Goal: Task Accomplishment & Management: Complete application form

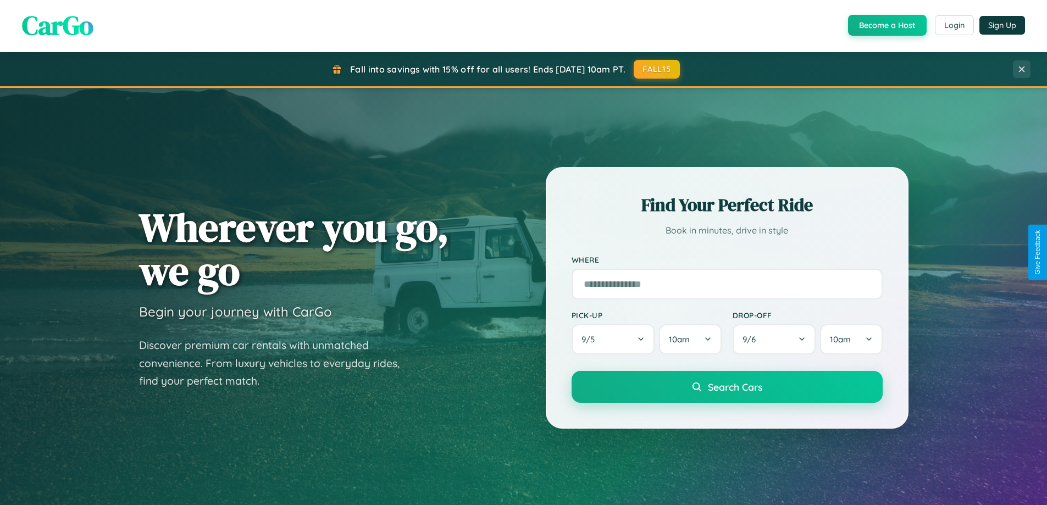
scroll to position [474, 0]
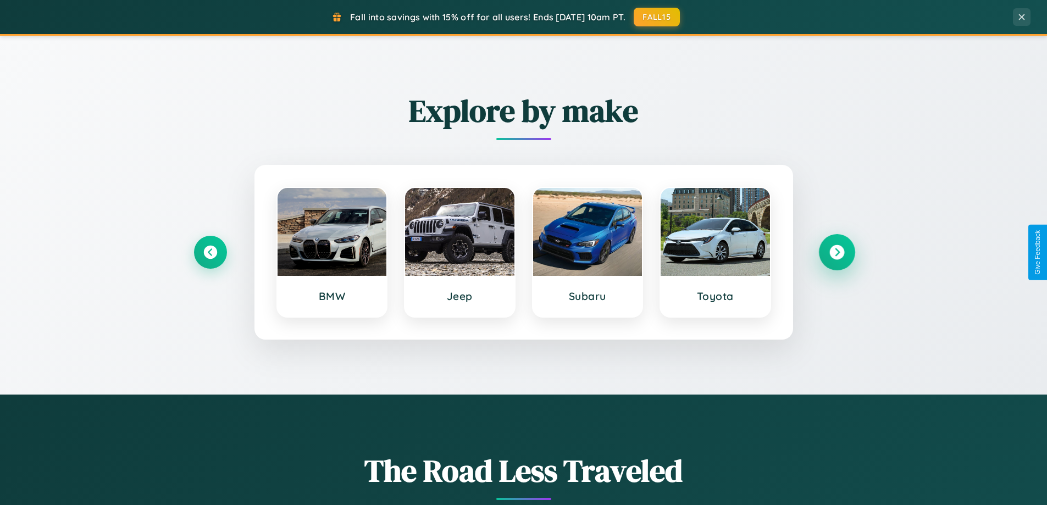
click at [836, 252] on icon at bounding box center [836, 252] width 15 height 15
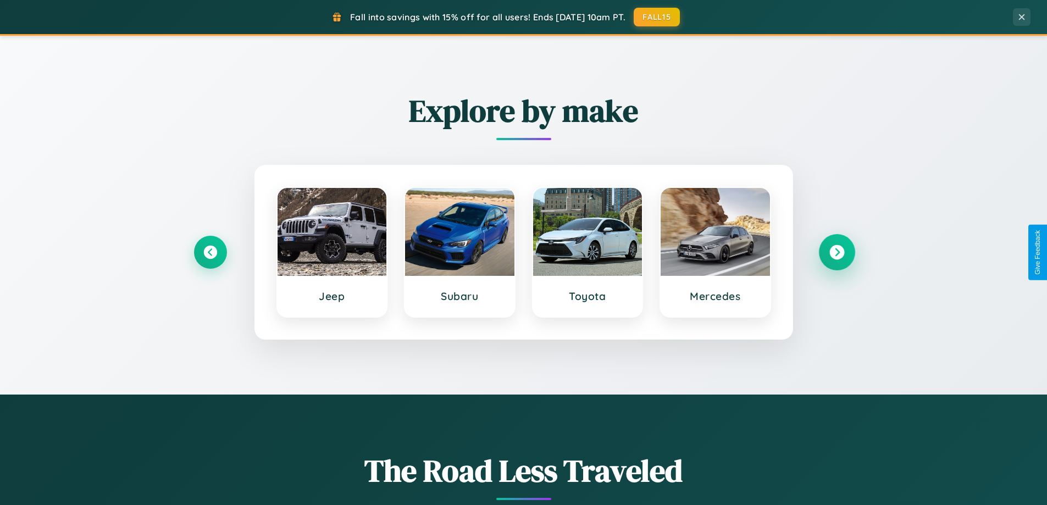
click at [836, 252] on icon at bounding box center [836, 252] width 15 height 15
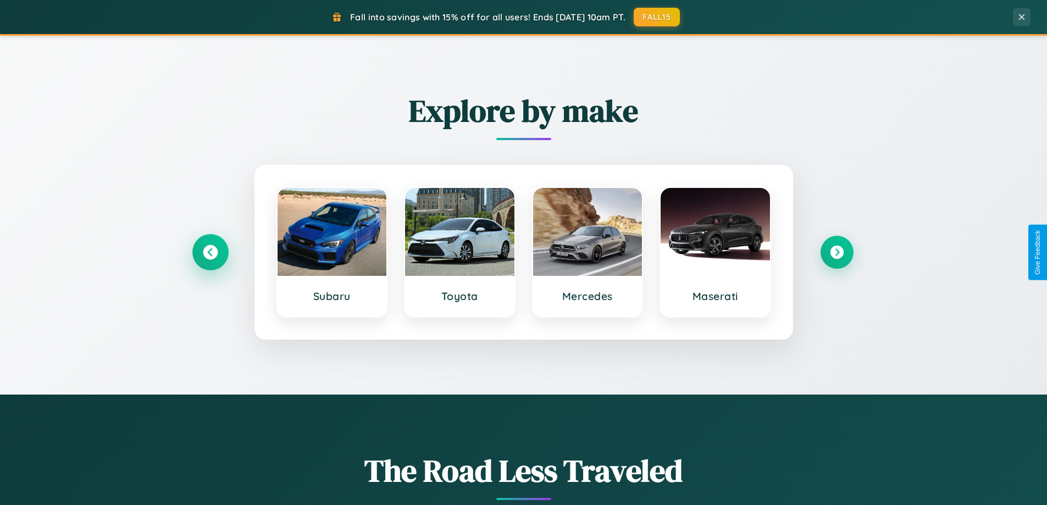
click at [210, 252] on icon at bounding box center [210, 252] width 15 height 15
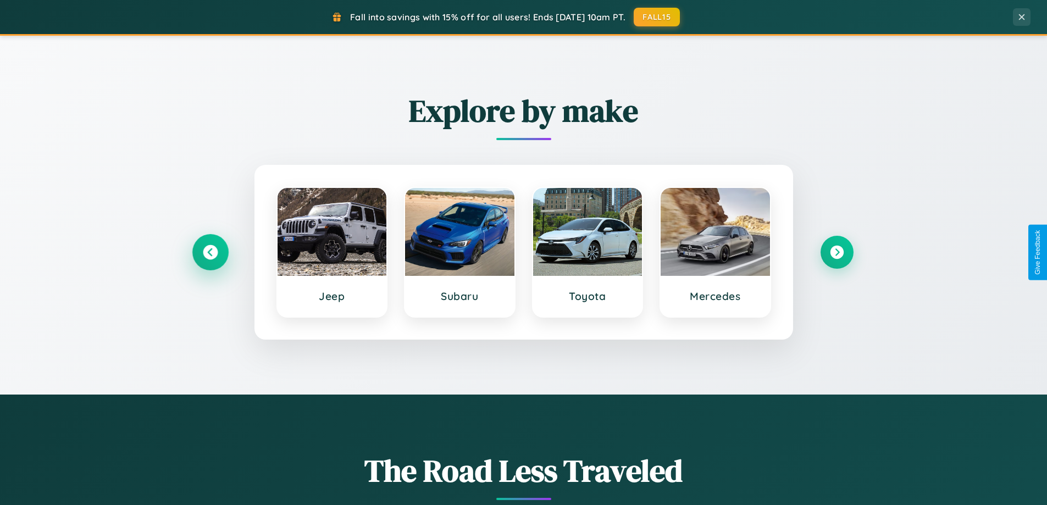
click at [210, 252] on icon at bounding box center [210, 252] width 15 height 15
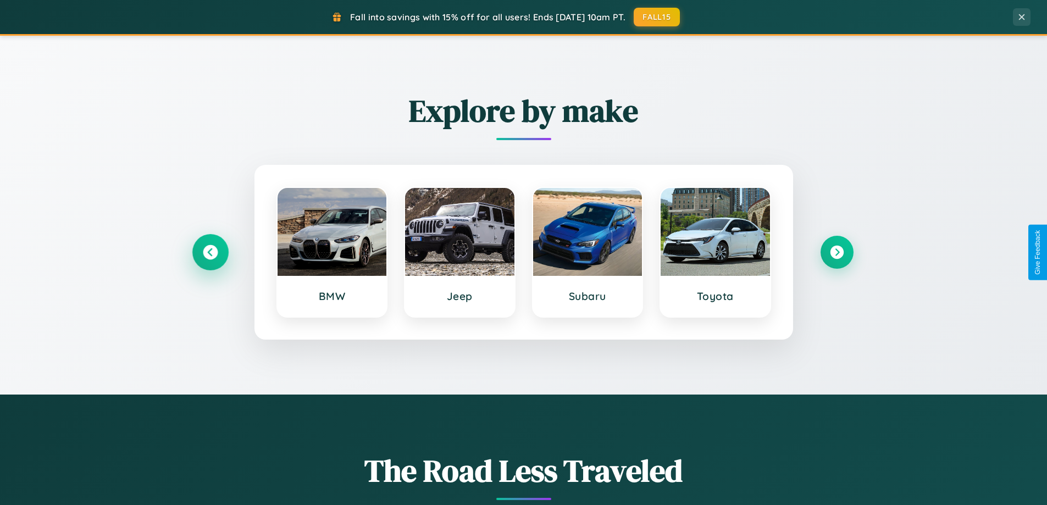
scroll to position [2115, 0]
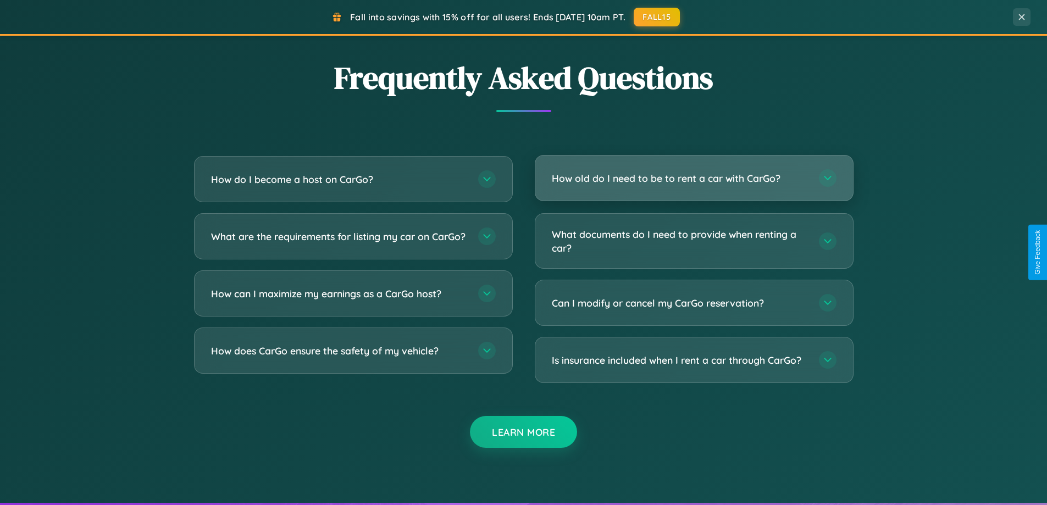
click at [694, 179] on h3 "How old do I need to be to rent a car with CarGo?" at bounding box center [680, 178] width 256 height 14
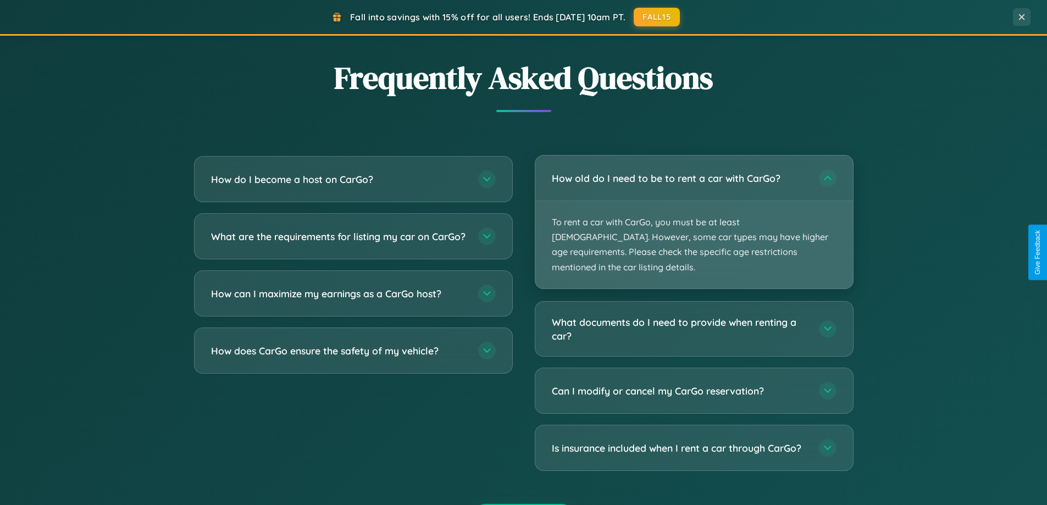
click at [694, 214] on p "To rent a car with CarGo, you must be at least [DEMOGRAPHIC_DATA]. However, som…" at bounding box center [694, 244] width 318 height 87
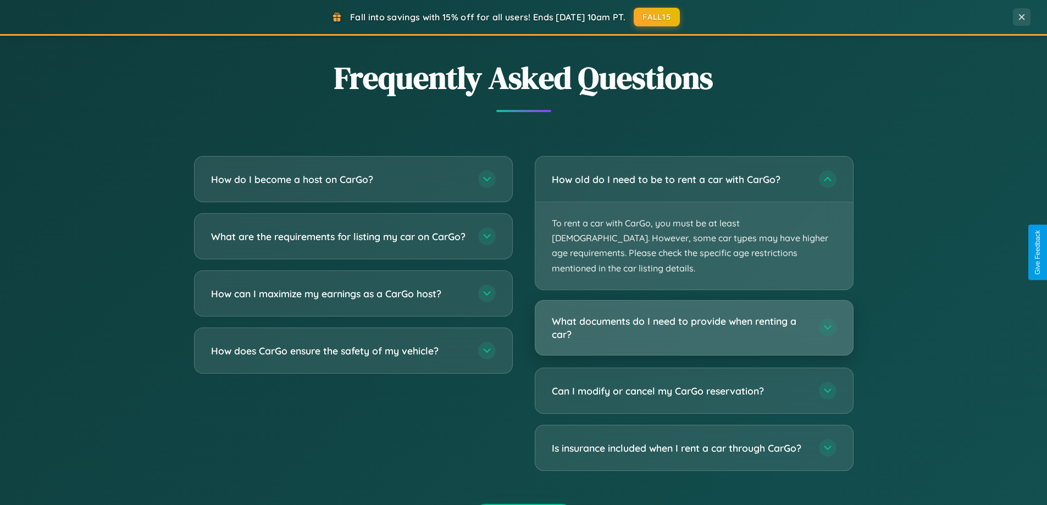
click at [694, 314] on h3 "What documents do I need to provide when renting a car?" at bounding box center [680, 327] width 256 height 27
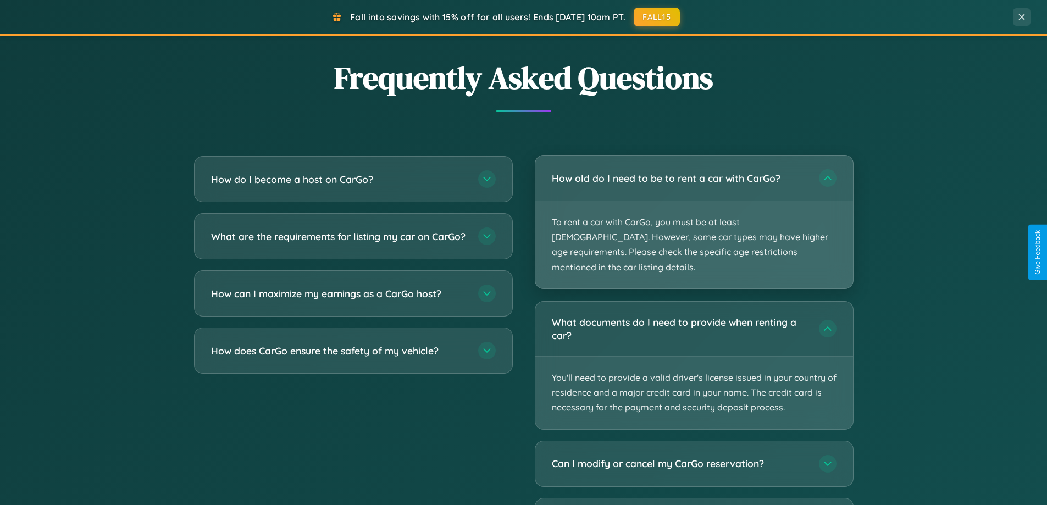
click at [694, 215] on p "To rent a car with CarGo, you must be at least [DEMOGRAPHIC_DATA]. However, som…" at bounding box center [694, 244] width 318 height 87
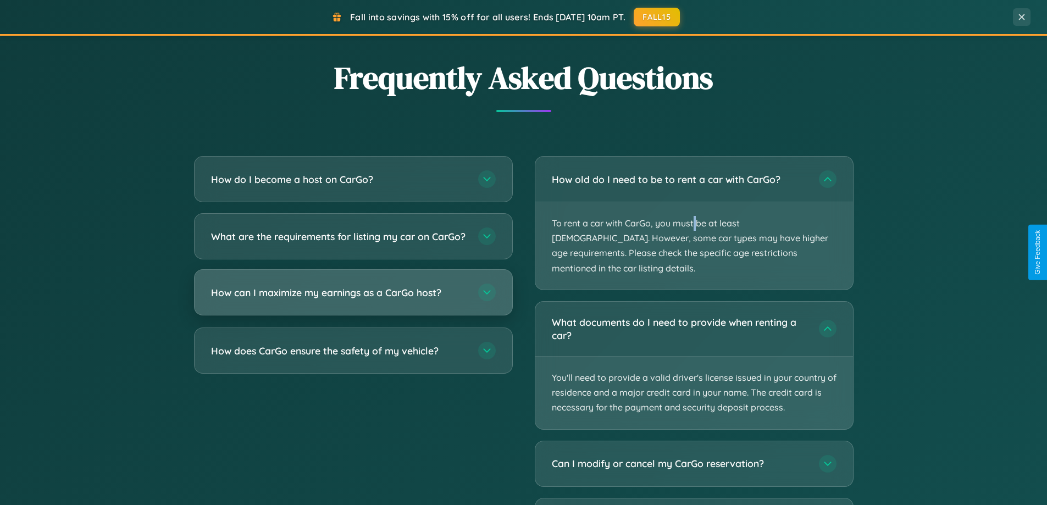
click at [353, 300] on h3 "How can I maximize my earnings as a CarGo host?" at bounding box center [339, 293] width 256 height 14
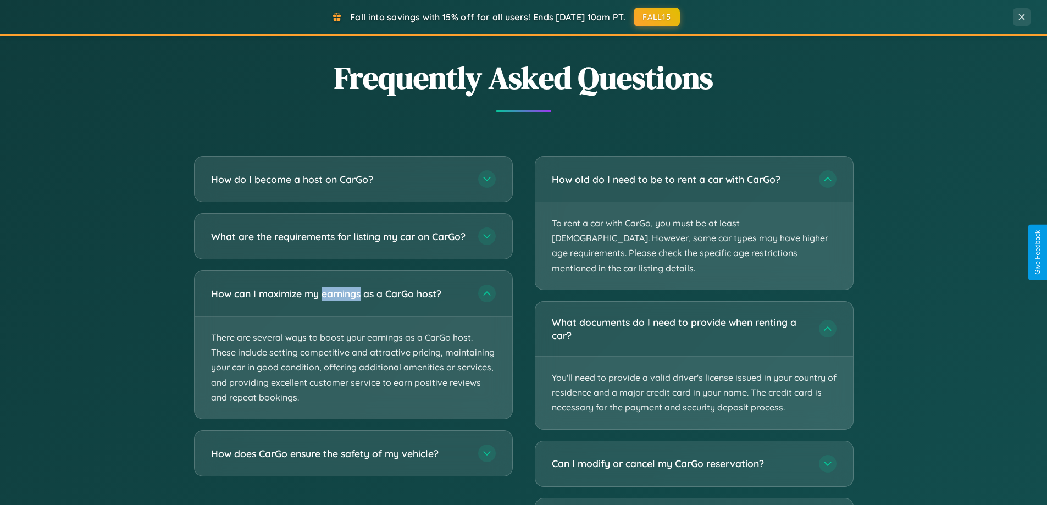
scroll to position [0, 0]
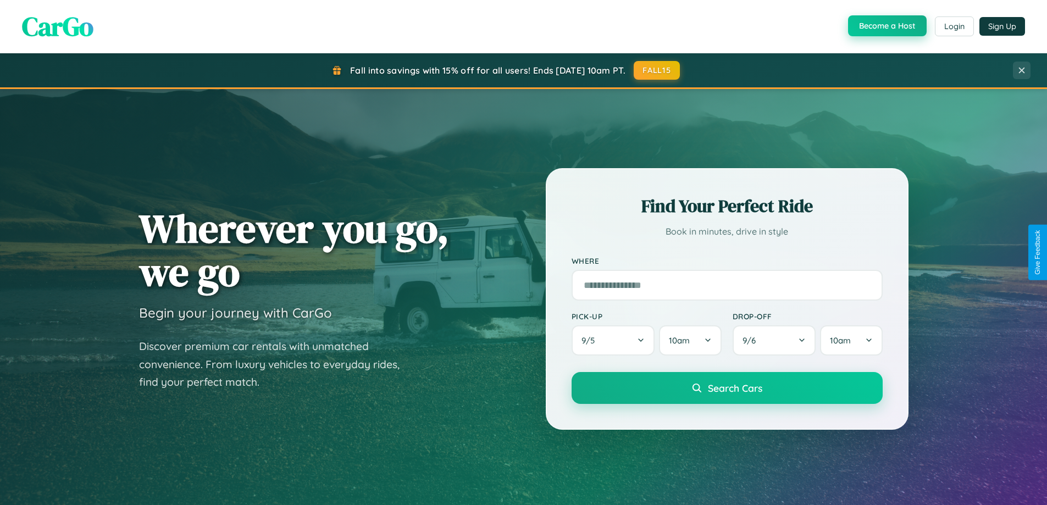
click at [886, 26] on button "Become a Host" at bounding box center [887, 25] width 79 height 21
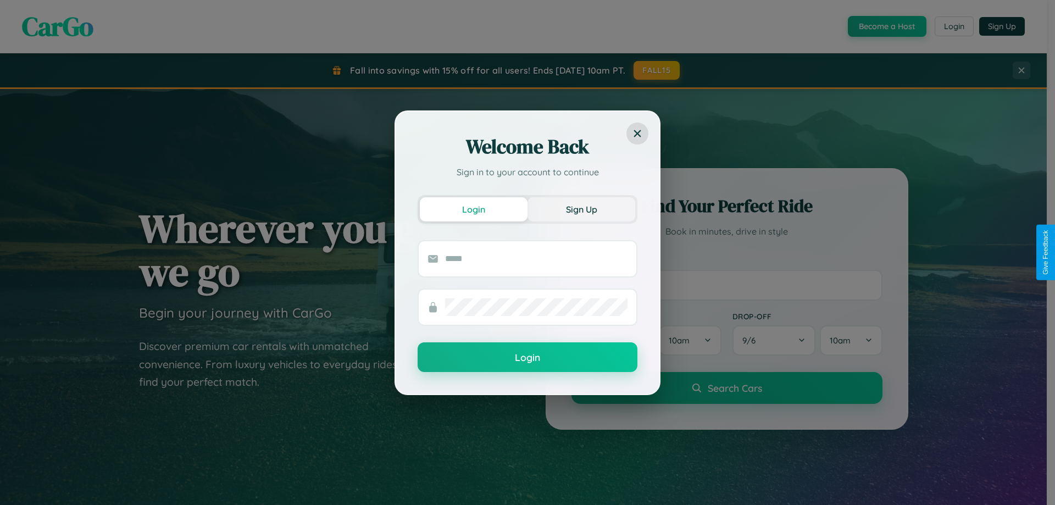
click at [581, 209] on button "Sign Up" at bounding box center [582, 209] width 108 height 24
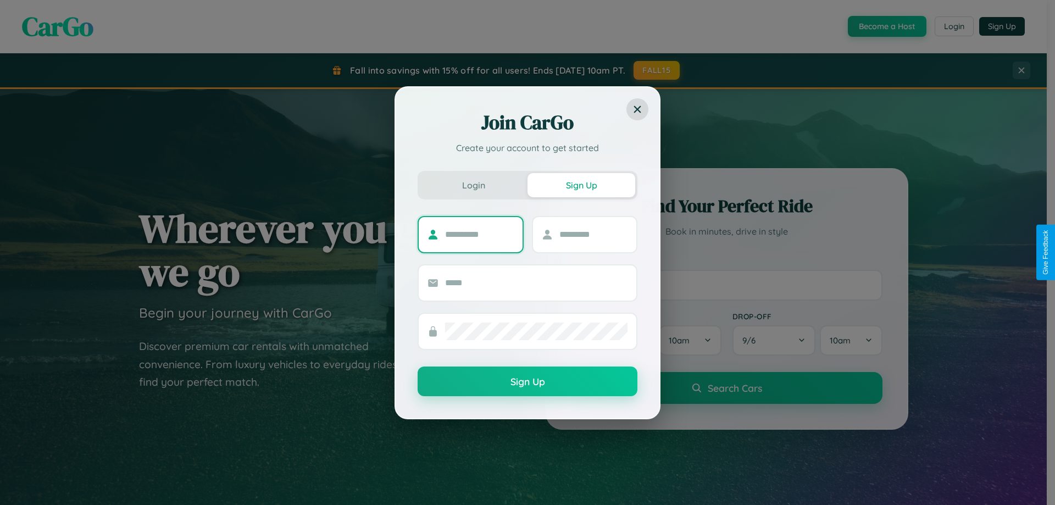
click at [479, 234] on input "text" at bounding box center [479, 235] width 69 height 18
type input "******"
click at [593, 234] on input "text" at bounding box center [593, 235] width 69 height 18
type input "*******"
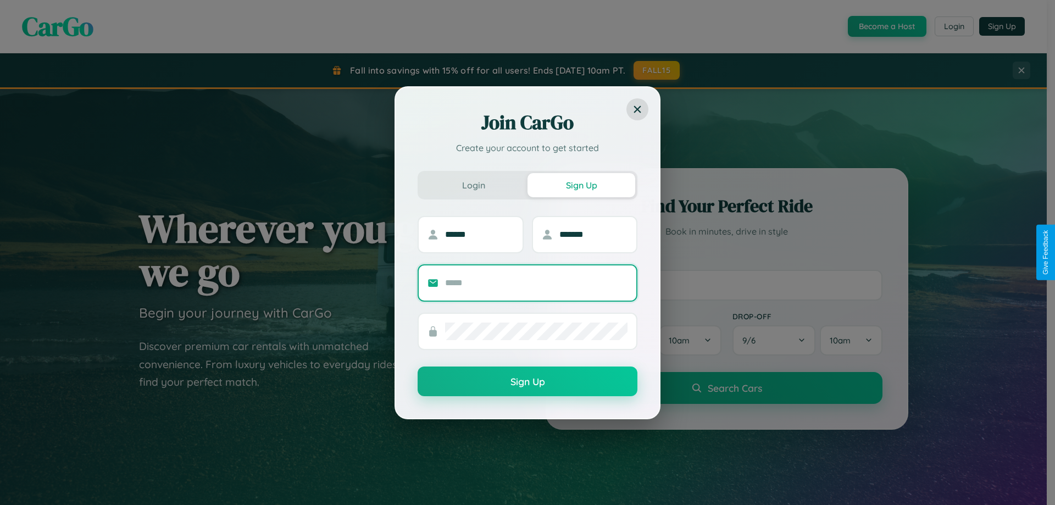
click at [536, 282] on input "text" at bounding box center [536, 283] width 182 height 18
type input "**********"
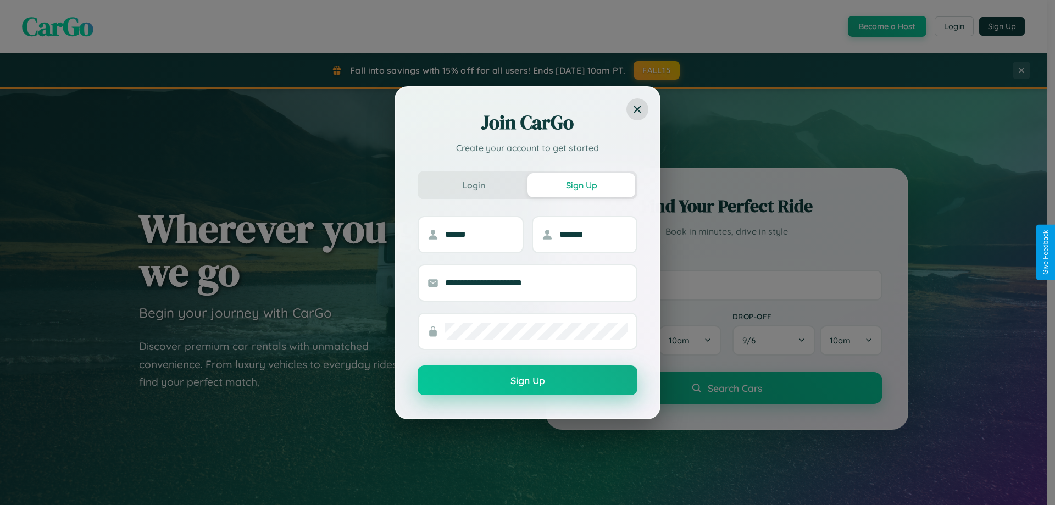
click at [528, 381] on button "Sign Up" at bounding box center [528, 380] width 220 height 30
